Goal: Information Seeking & Learning: Check status

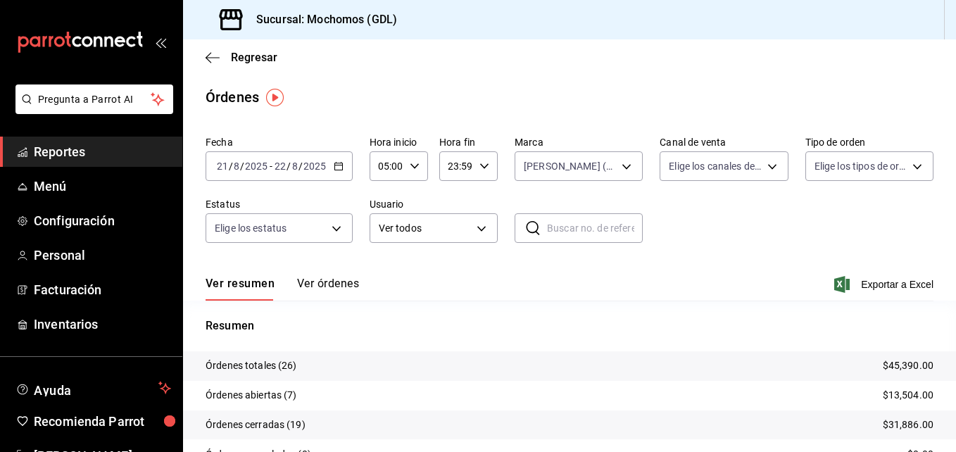
click at [206, 58] on icon "button" at bounding box center [213, 57] width 14 height 13
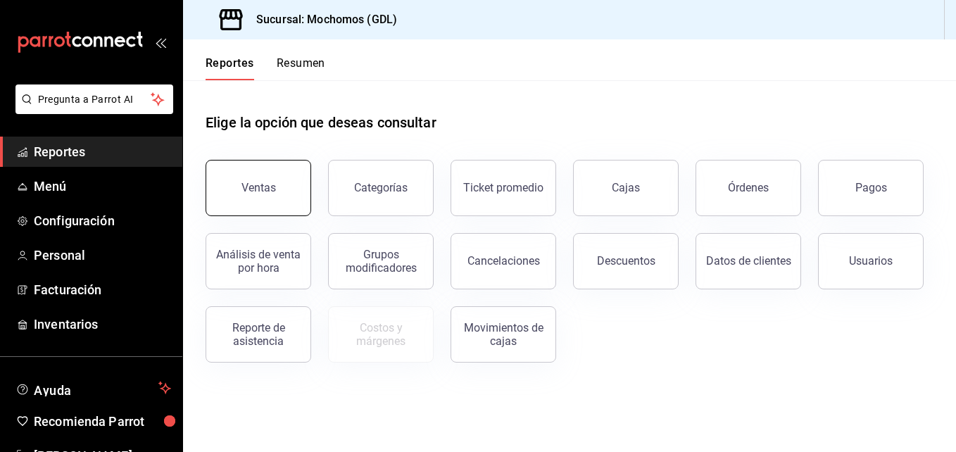
click at [215, 193] on button "Ventas" at bounding box center [259, 188] width 106 height 56
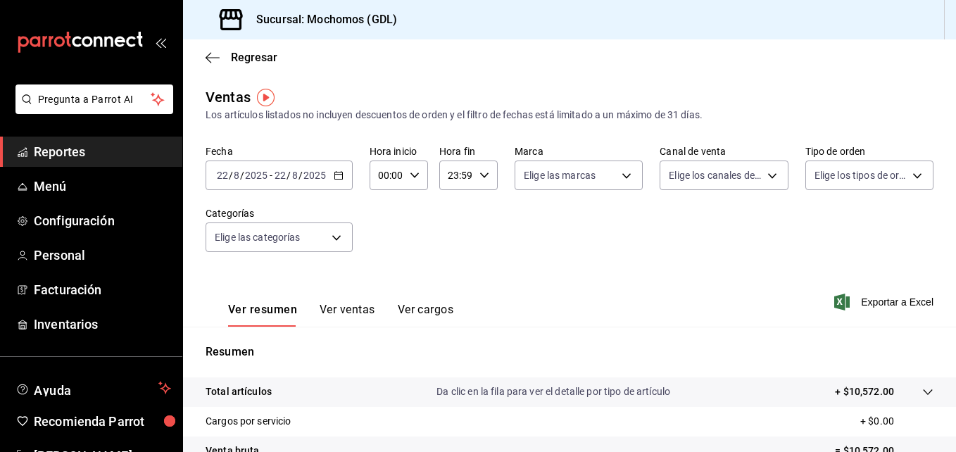
click at [334, 174] on icon "button" at bounding box center [339, 175] width 10 height 10
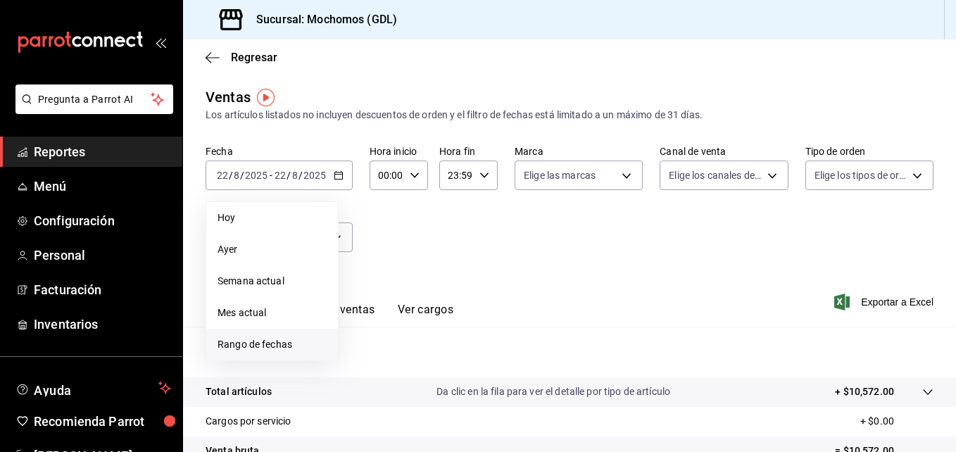
click at [260, 348] on span "Rango de fechas" at bounding box center [272, 344] width 109 height 15
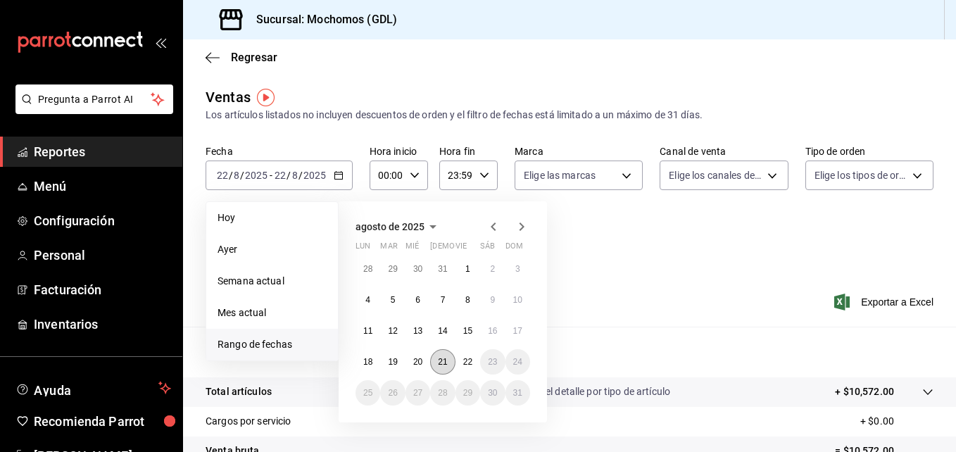
click at [442, 361] on abbr "21" at bounding box center [442, 362] width 9 height 10
click at [467, 358] on abbr "22" at bounding box center [467, 362] width 9 height 10
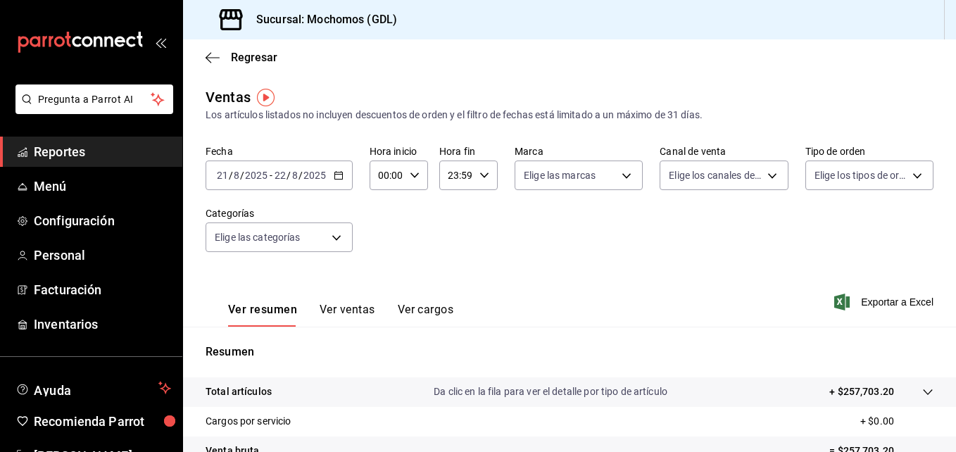
click at [415, 176] on icon "button" at bounding box center [415, 175] width 10 height 10
click at [384, 238] on button "01" at bounding box center [383, 245] width 23 height 28
type input "01:00"
drag, startPoint x: 384, startPoint y: 238, endPoint x: 518, endPoint y: 185, distance: 143.8
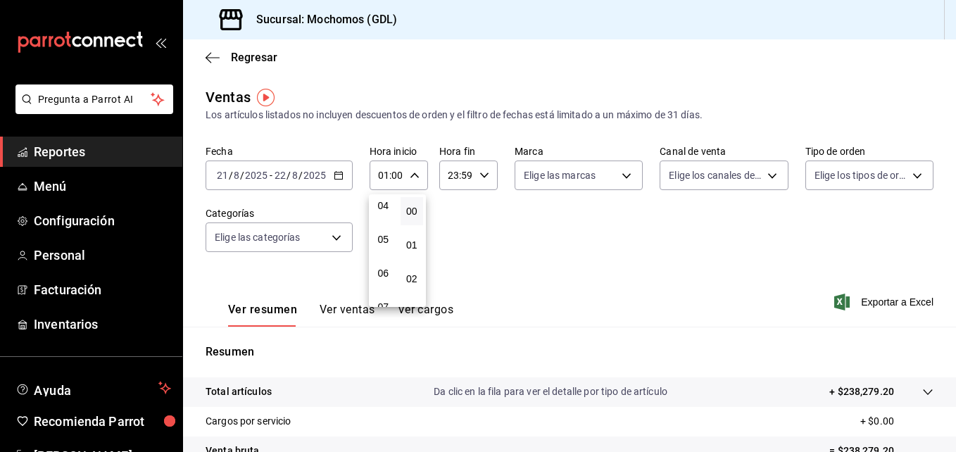
click at [518, 185] on div "00 01 02 03 04 05 06 07 08 09 10 11 12 13 14 15 16 17 18 19 20 21 22 23 00 01 0…" at bounding box center [478, 228] width 956 height 448
click at [380, 239] on span "05" at bounding box center [383, 239] width 6 height 11
type input "05:00"
click at [609, 175] on div at bounding box center [478, 226] width 956 height 452
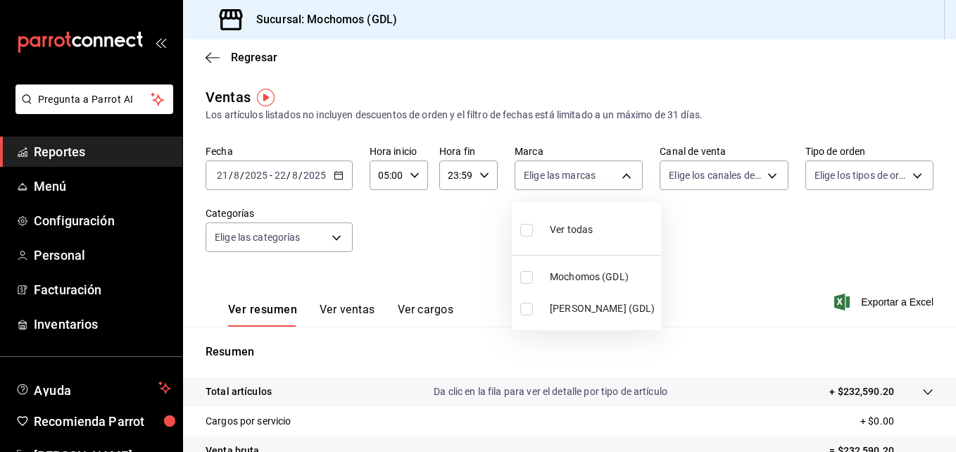
click at [609, 175] on body "Pregunta a Parrot AI Reportes Menú Configuración Personal Facturación Inventari…" at bounding box center [478, 226] width 956 height 452
click at [558, 303] on span "[PERSON_NAME] (GDL)" at bounding box center [603, 308] width 106 height 15
type input "9cac9703-0c5a-4d8b-addd-5b6b571d65b9"
checkbox input "true"
click at [691, 240] on div at bounding box center [478, 226] width 956 height 452
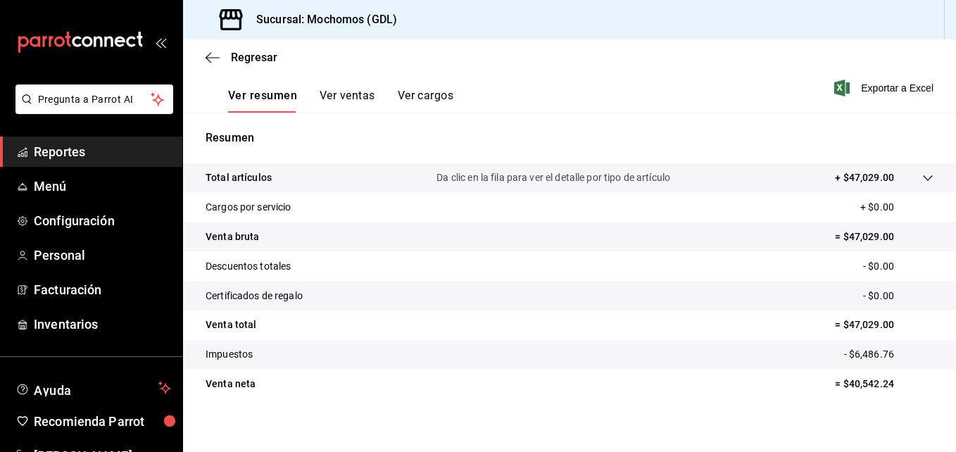
scroll to position [222, 0]
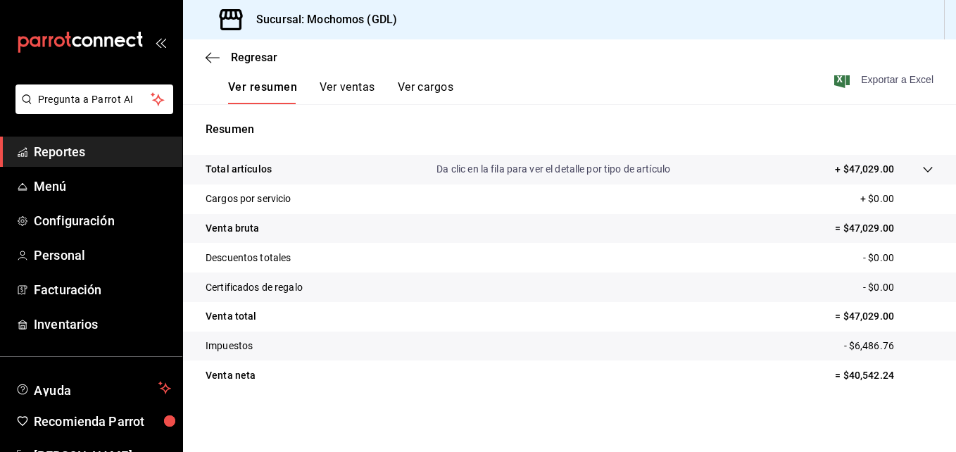
click at [837, 80] on icon "button" at bounding box center [841, 79] width 15 height 17
click at [210, 63] on icon "button" at bounding box center [213, 57] width 14 height 13
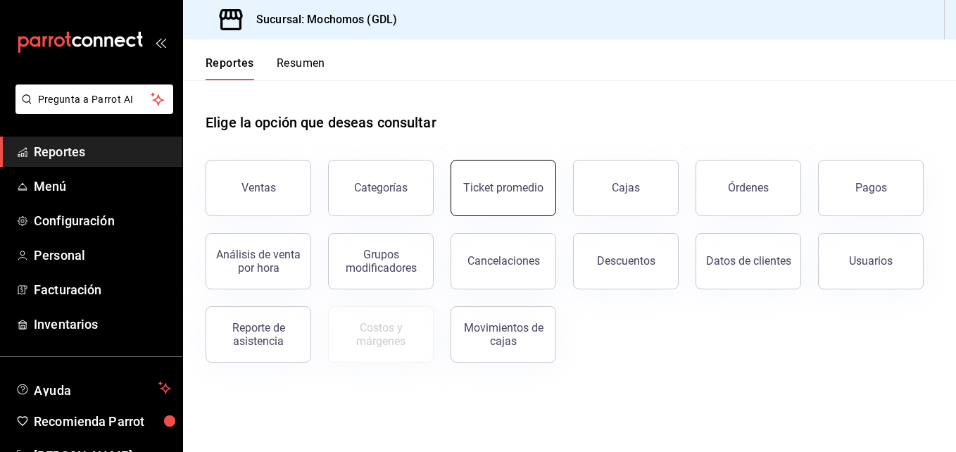
click at [474, 215] on div "Ventas Categorías Ticket promedio Cajas Órdenes Pagos Análisis de venta por hor…" at bounding box center [561, 253] width 745 height 220
click at [489, 192] on div "Ticket promedio" at bounding box center [503, 187] width 80 height 13
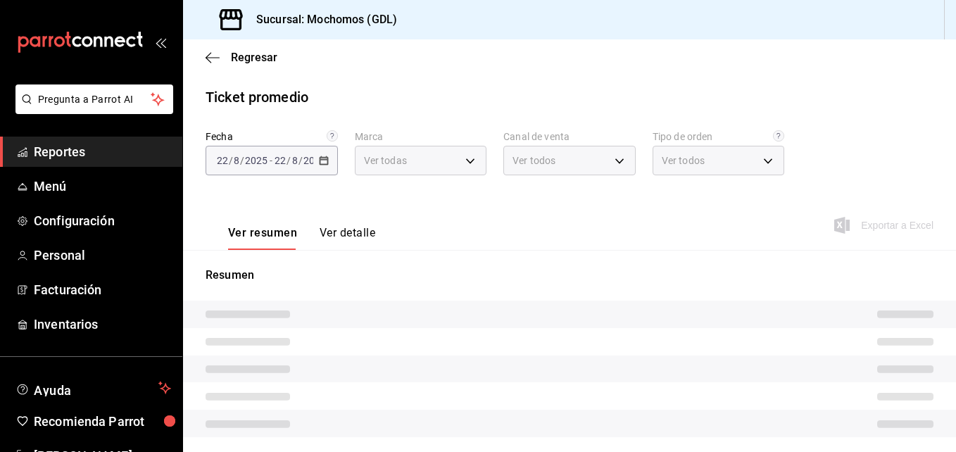
type input "36c25d4a-7cb0-456c-a434-e981d54830bc,9cac9703-0c5a-4d8b-addd-5b6b571d65b9"
type input "PARROT,UBER_EATS,RAPPI,DIDI_FOOD,ONLINE"
type input "c3d0baef-30c0-4718-9d76-caab43e27316,13c4cc4a-99d2-42c0-ba96-c3de8c08c13d,7b791…"
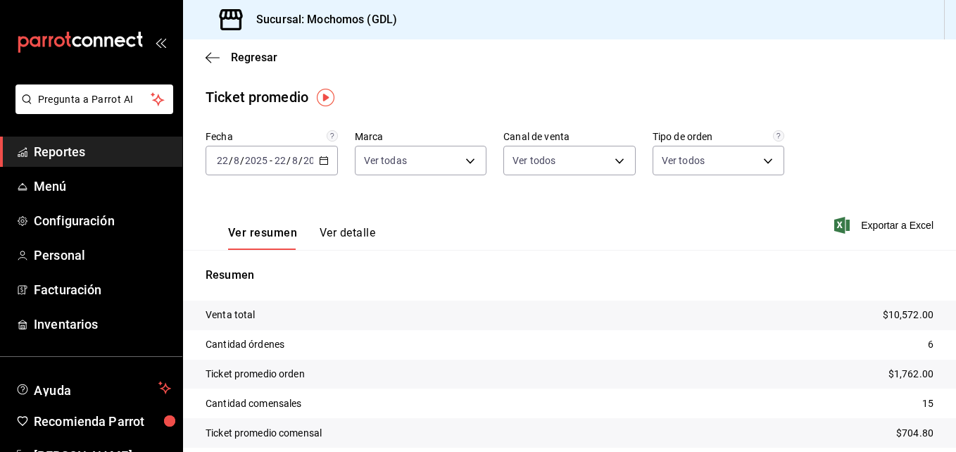
click at [322, 158] on icon "button" at bounding box center [324, 161] width 10 height 10
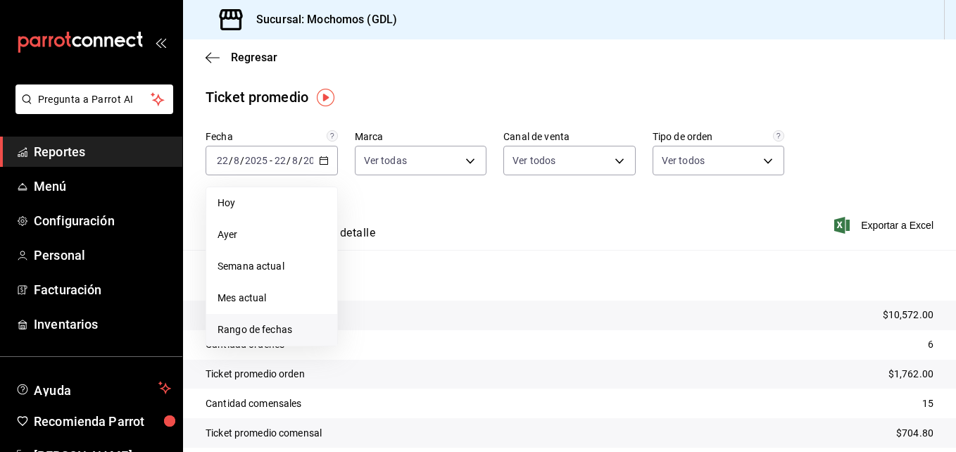
click at [251, 325] on span "Rango de fechas" at bounding box center [272, 329] width 108 height 15
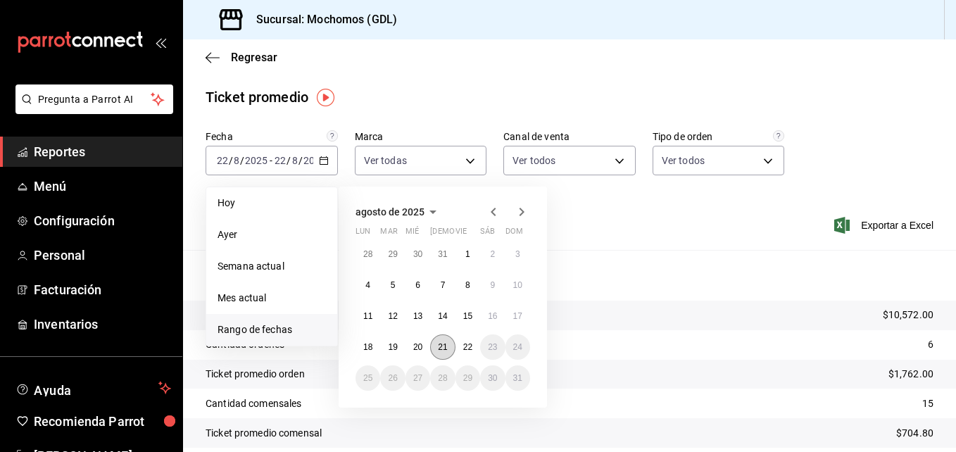
click at [441, 347] on abbr "21" at bounding box center [442, 347] width 9 height 10
click at [459, 349] on button "22" at bounding box center [467, 346] width 25 height 25
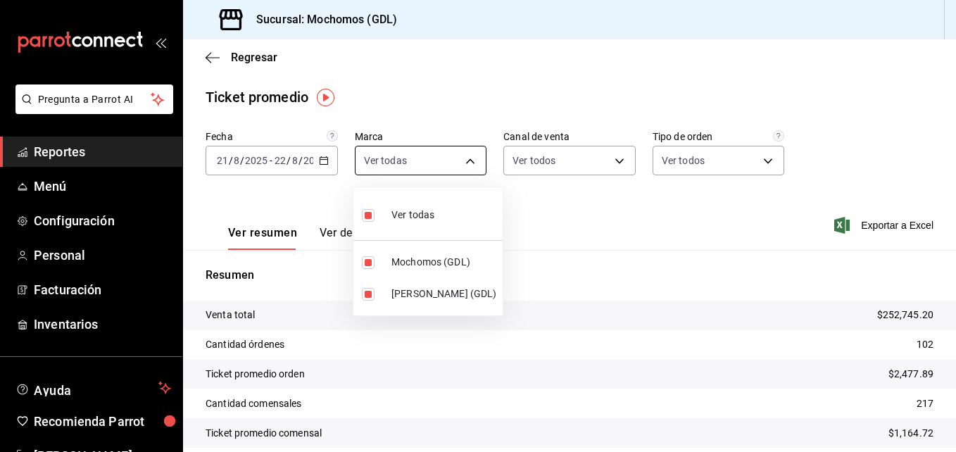
click at [470, 164] on body "Pregunta a Parrot AI Reportes Menú Configuración Personal Facturación Inventari…" at bounding box center [478, 226] width 956 height 452
click at [424, 258] on span "Mochomos (GDL)" at bounding box center [444, 262] width 106 height 15
type input "9cac9703-0c5a-4d8b-addd-5b6b571d65b9"
checkbox input "false"
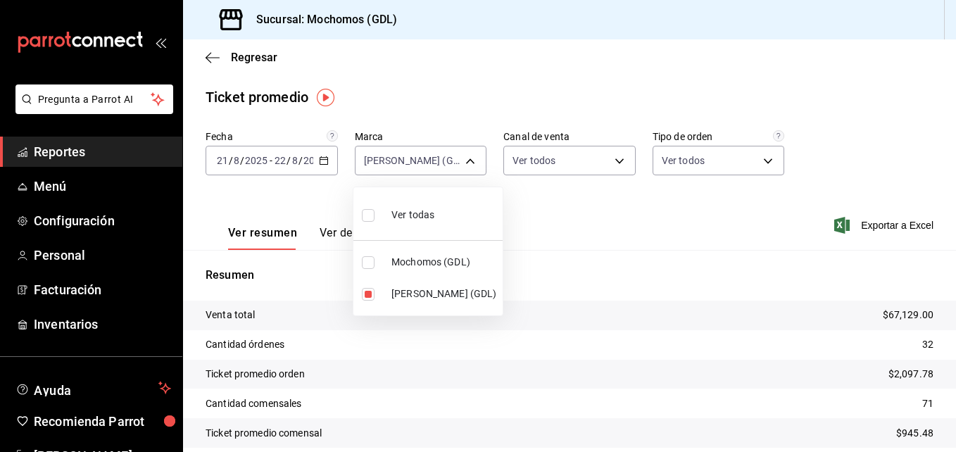
click at [586, 223] on div at bounding box center [478, 226] width 956 height 452
